Goal: Information Seeking & Learning: Learn about a topic

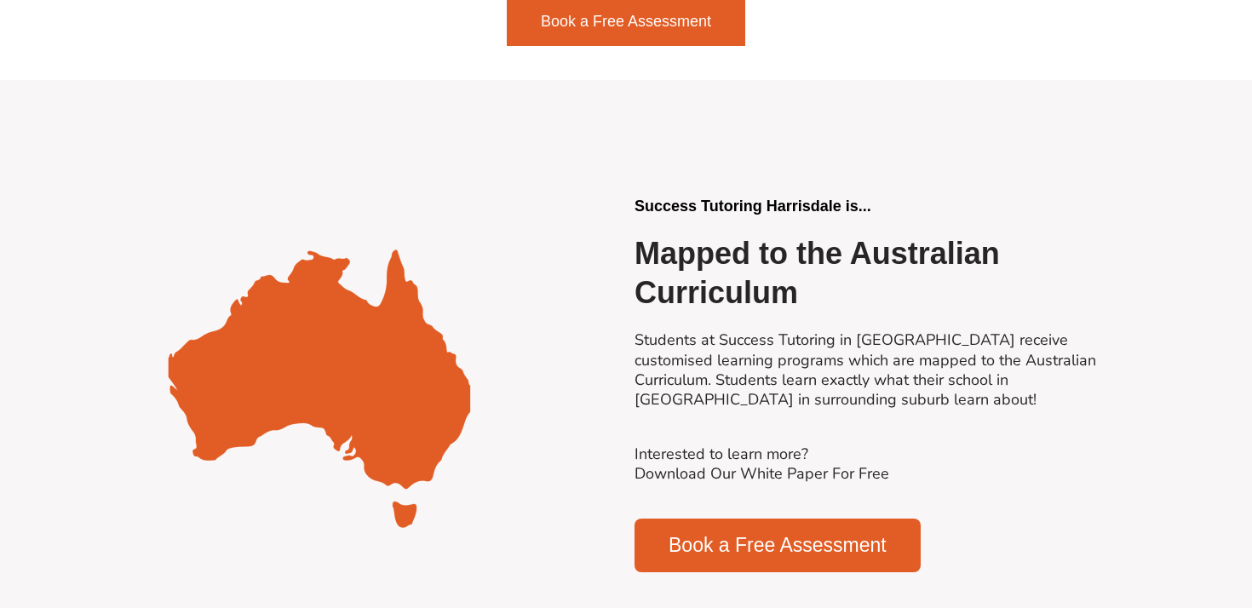
scroll to position [3817, 0]
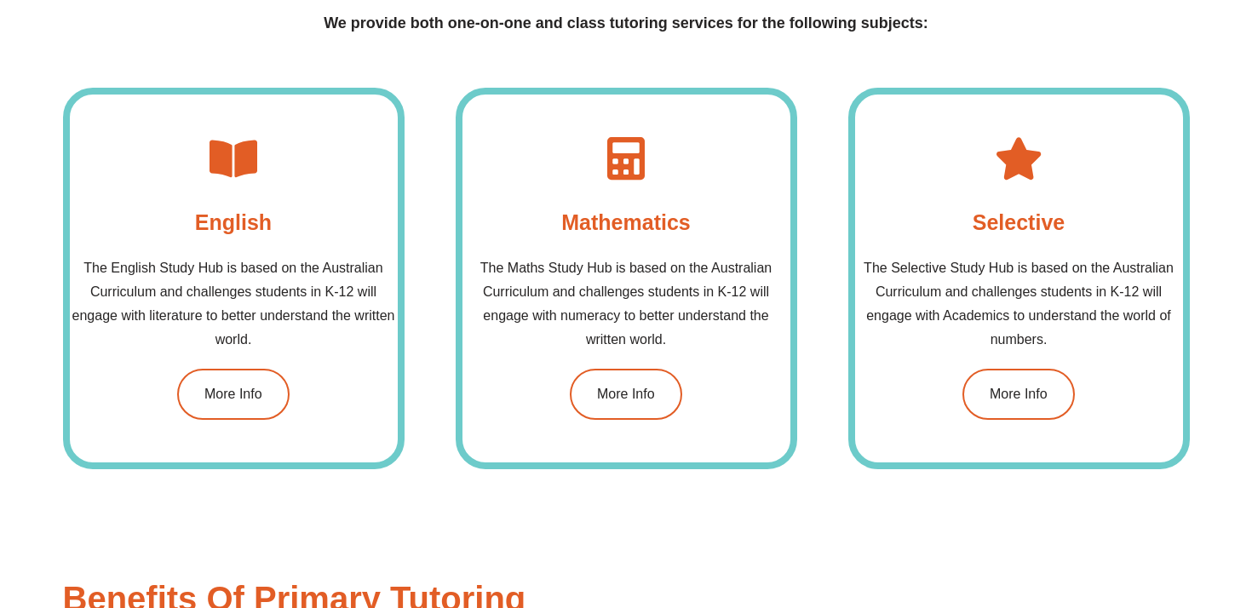
scroll to position [1541, 0]
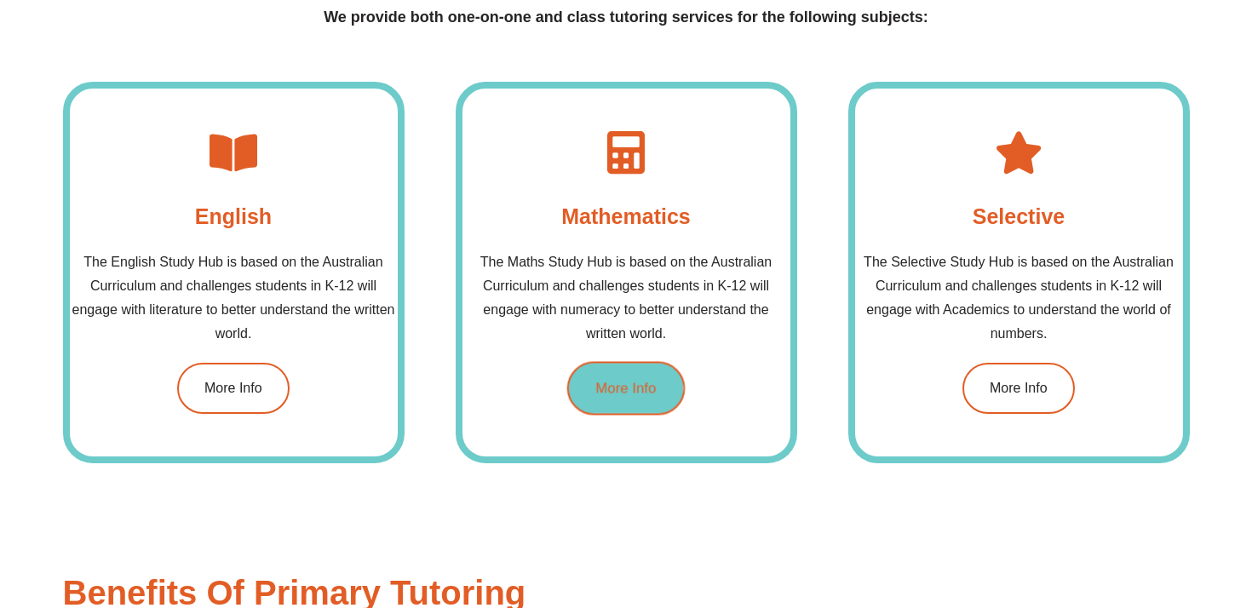
click at [602, 372] on link "More Info" at bounding box center [626, 389] width 118 height 54
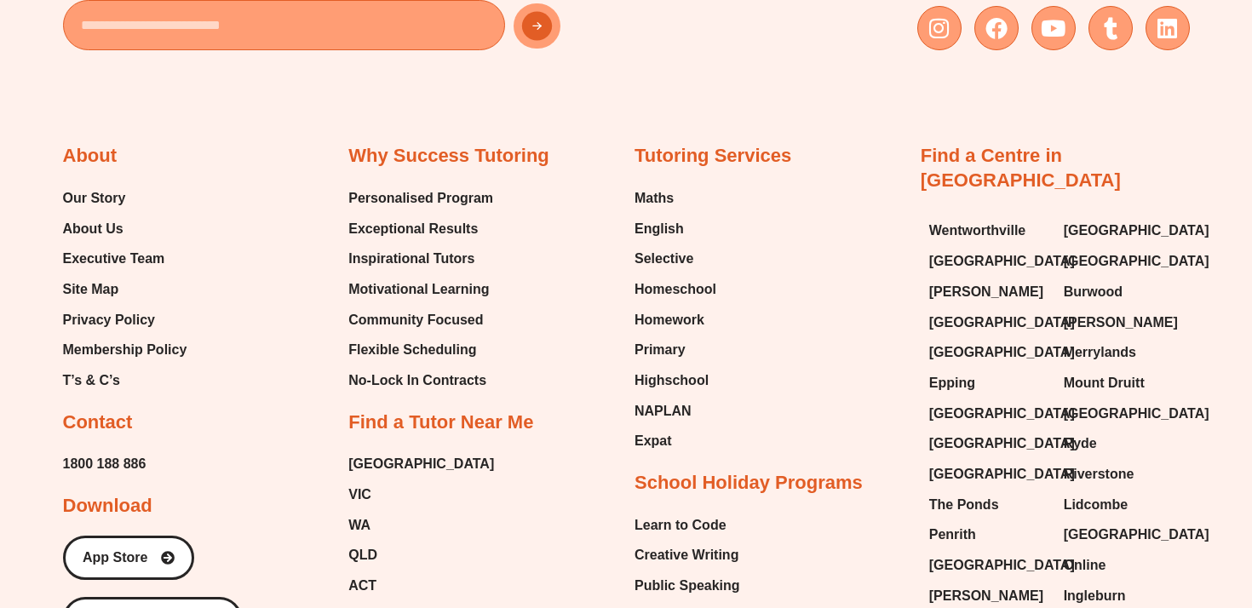
scroll to position [776, 0]
